Goal: Navigation & Orientation: Find specific page/section

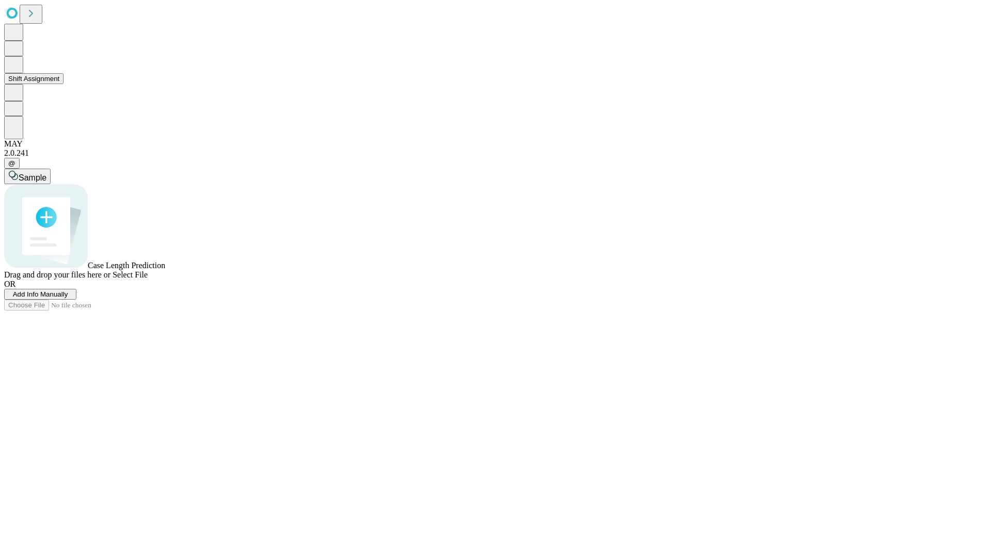
click at [63, 84] on button "Shift Assignment" at bounding box center [33, 78] width 59 height 11
